Goal: Navigation & Orientation: Find specific page/section

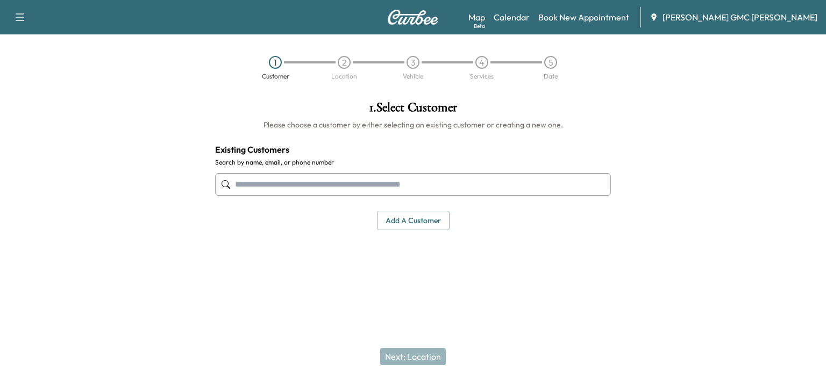
click at [523, 11] on div "Map Beta Calendar Book New Appointment [PERSON_NAME] GMC [PERSON_NAME]" at bounding box center [642, 17] width 349 height 20
click at [529, 13] on link "Calendar" at bounding box center [512, 17] width 36 height 13
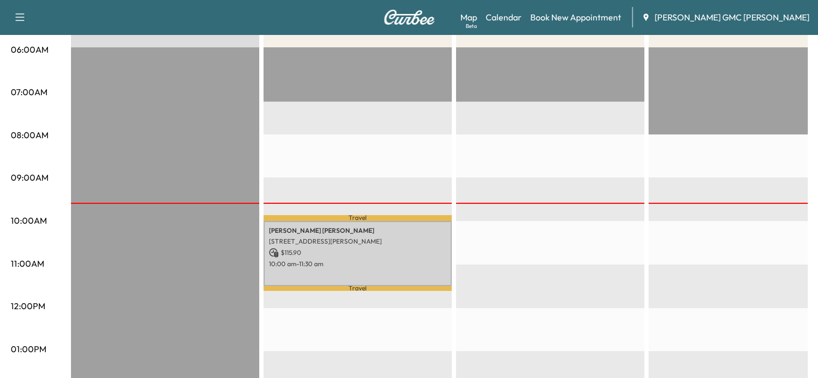
scroll to position [215, 0]
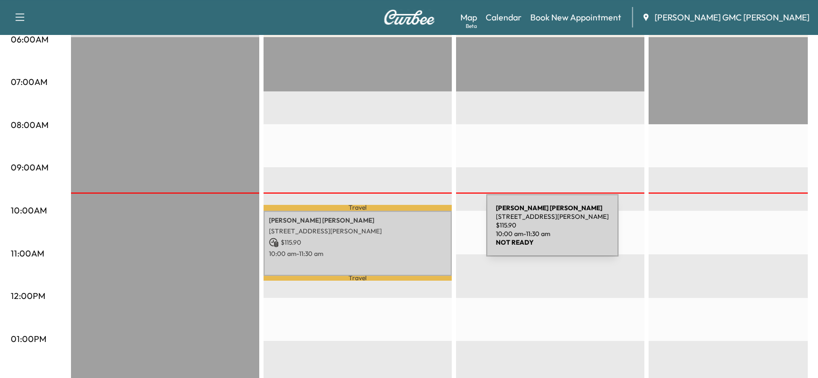
click at [405, 232] on p "[STREET_ADDRESS][PERSON_NAME]" at bounding box center [357, 231] width 177 height 9
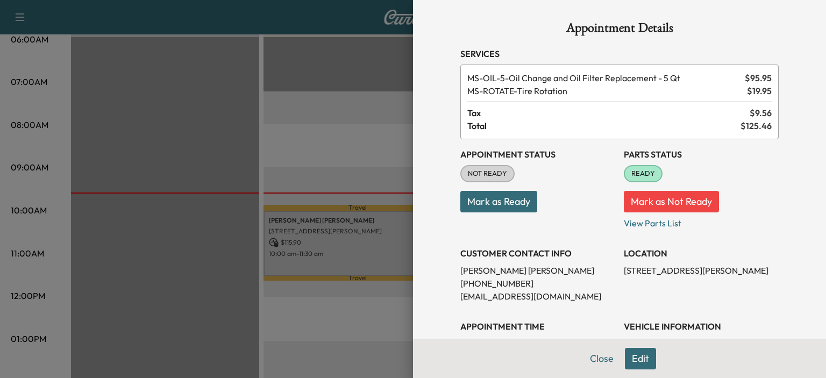
click at [213, 134] on div at bounding box center [413, 189] width 826 height 378
